Goal: Transaction & Acquisition: Book appointment/travel/reservation

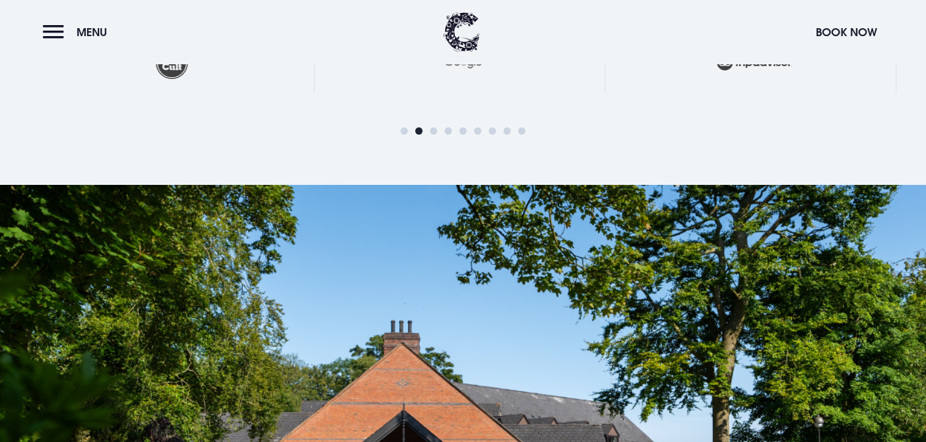
scroll to position [2877, 0]
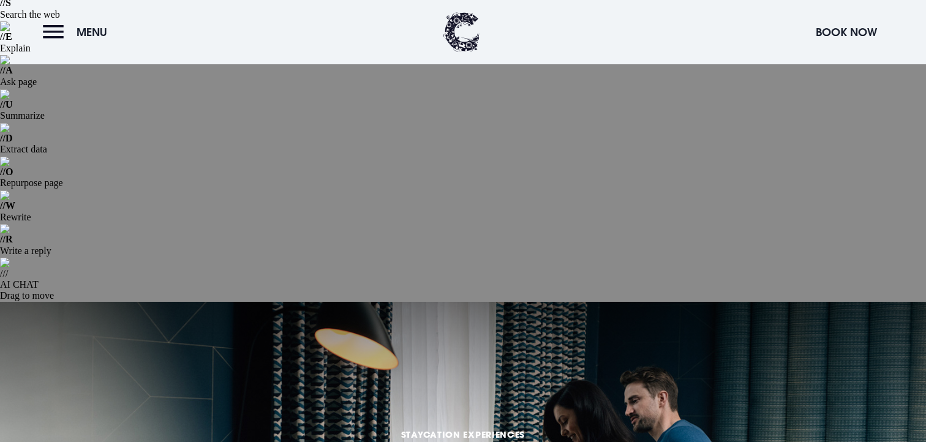
scroll to position [93, 0]
copy div "Two nights to slow down and settle in."
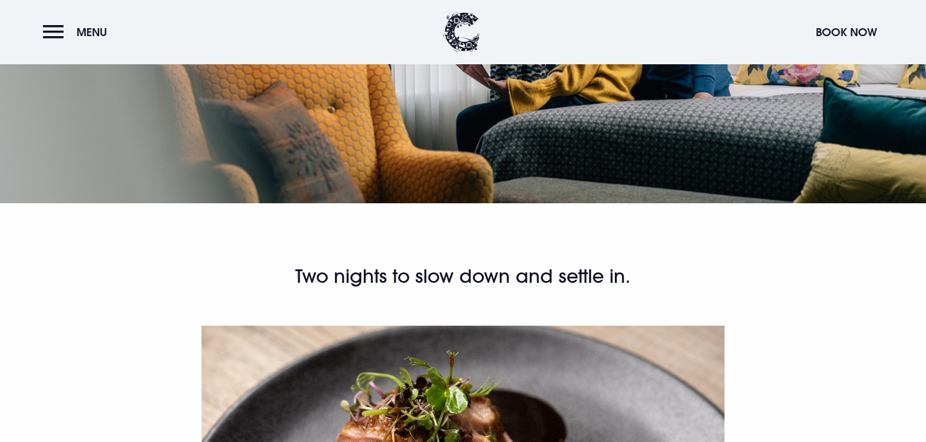
scroll to position [794, 0]
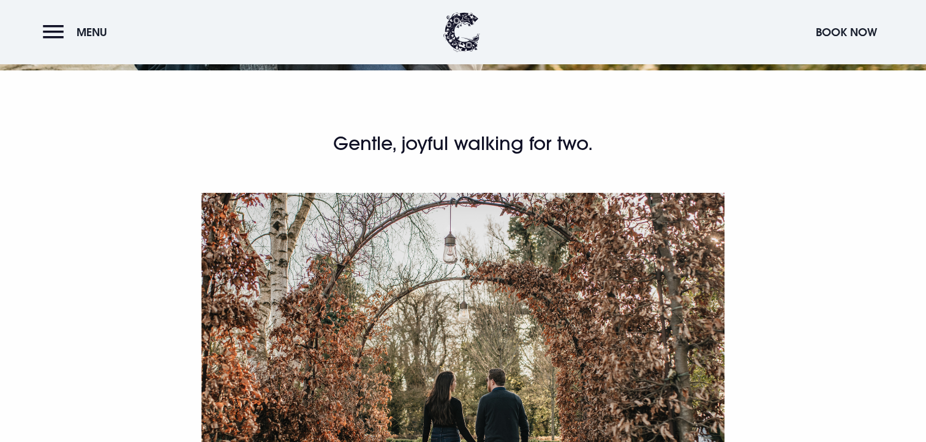
scroll to position [715, 0]
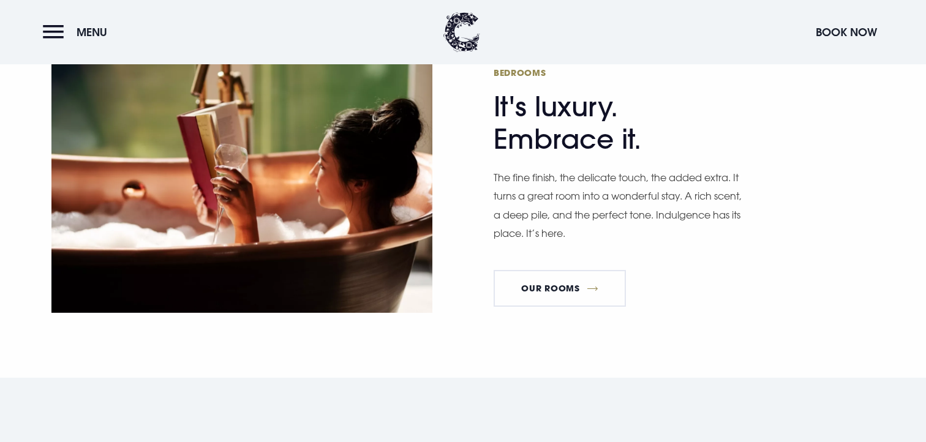
scroll to position [1142, 0]
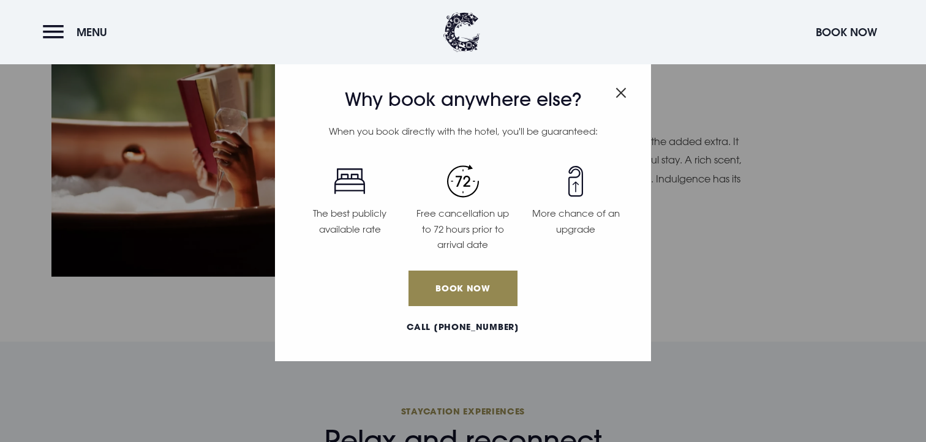
click at [621, 88] on img "Close modal" at bounding box center [620, 93] width 11 height 10
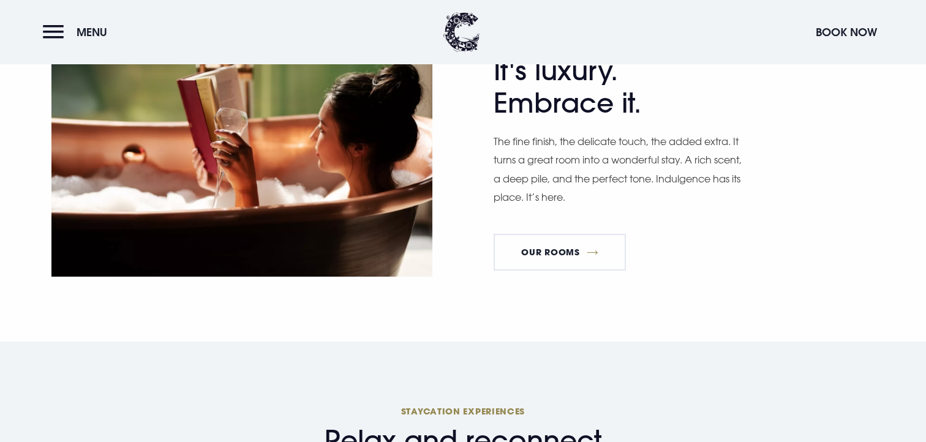
scroll to position [1202, 0]
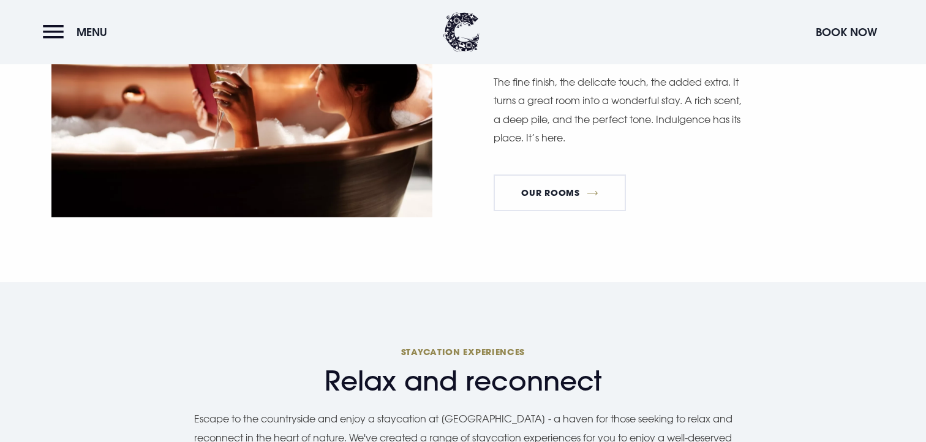
click at [451, 40] on img at bounding box center [461, 32] width 37 height 40
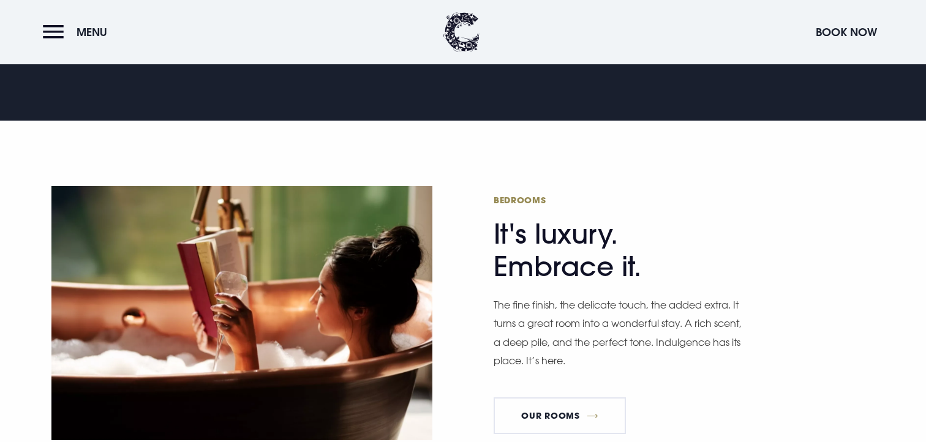
scroll to position [1310, 0]
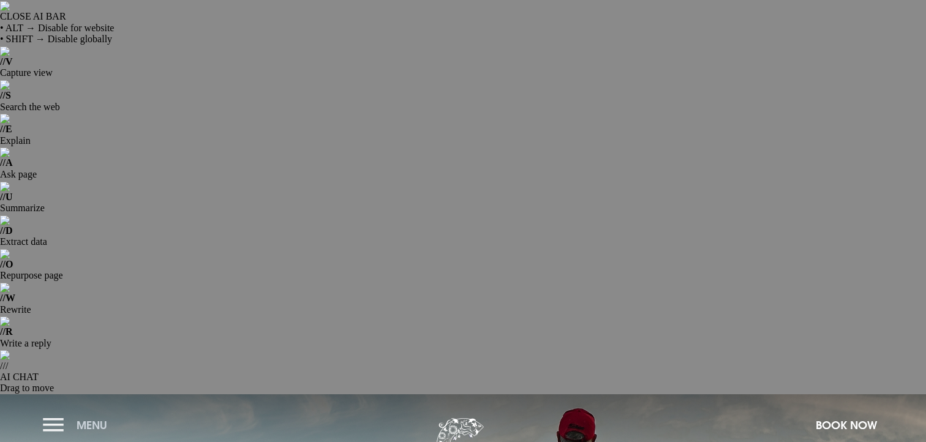
click at [72, 412] on button "Menu" at bounding box center [78, 425] width 70 height 26
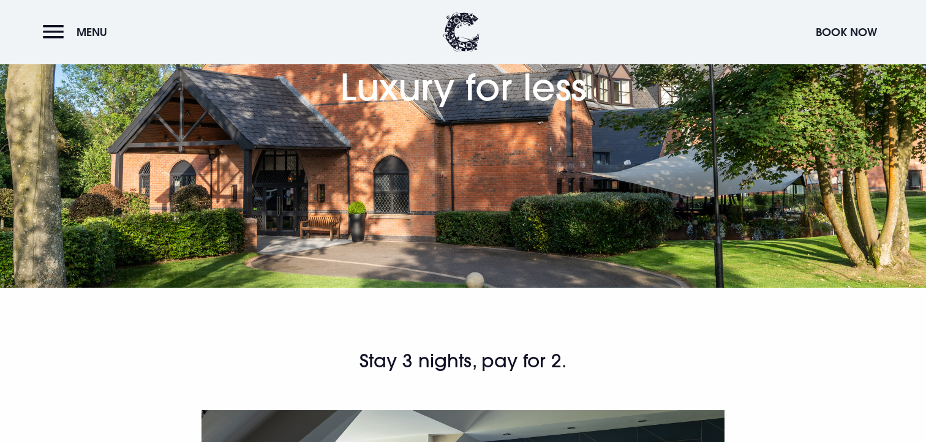
scroll to position [815, 0]
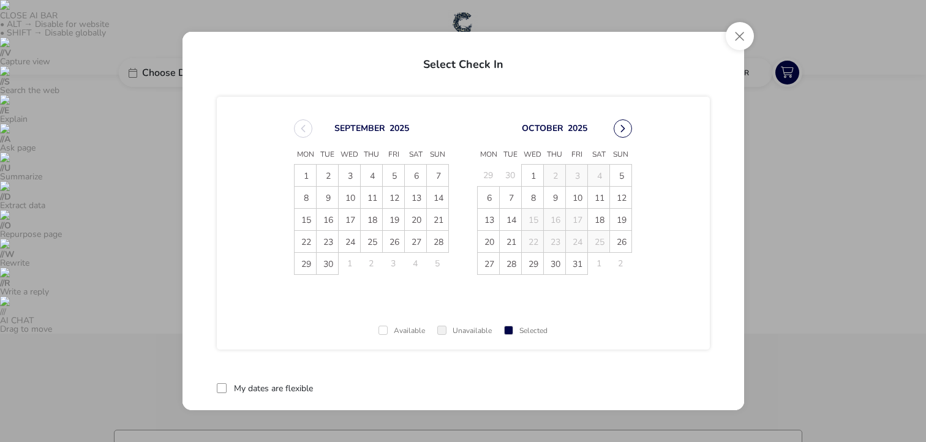
click at [619, 129] on button "Next Month" at bounding box center [623, 128] width 18 height 18
click at [621, 127] on button "Next Month" at bounding box center [623, 128] width 18 height 18
click at [620, 125] on button "Next Month" at bounding box center [623, 128] width 18 height 18
click at [620, 126] on button "Next Month" at bounding box center [623, 128] width 18 height 18
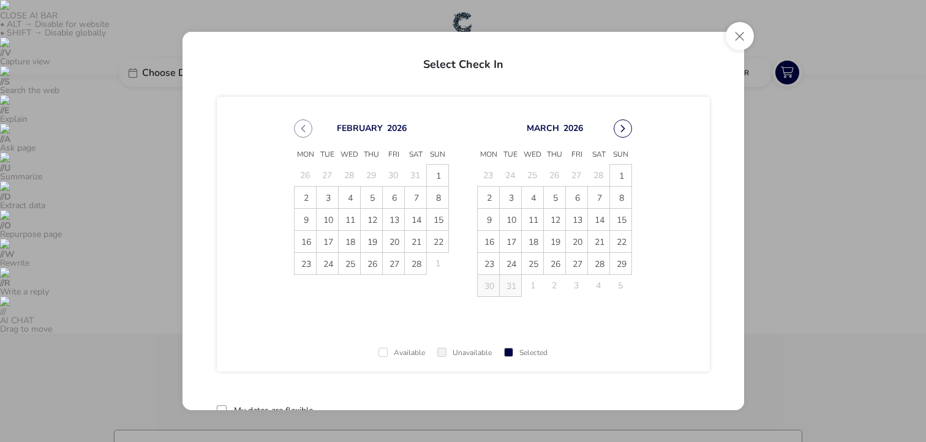
click at [620, 126] on button "Next Month" at bounding box center [623, 128] width 18 height 18
